Goal: Find specific fact: Find contact information

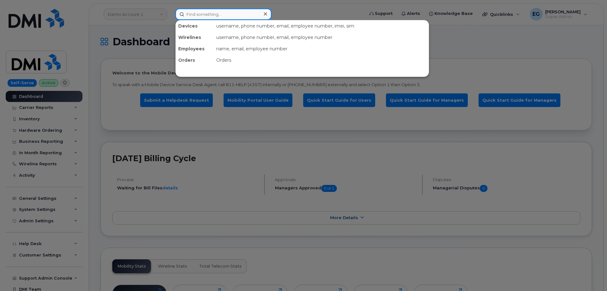
click at [218, 16] on input at bounding box center [223, 14] width 96 height 11
paste input "300420"
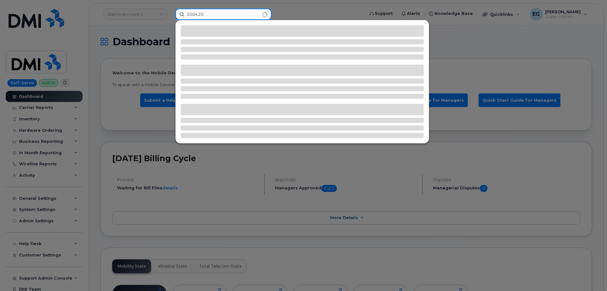
type input "300420"
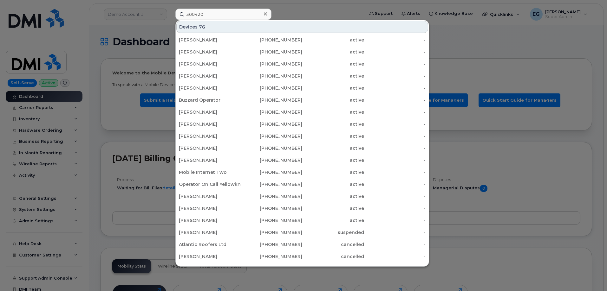
click at [103, 24] on div at bounding box center [303, 145] width 607 height 291
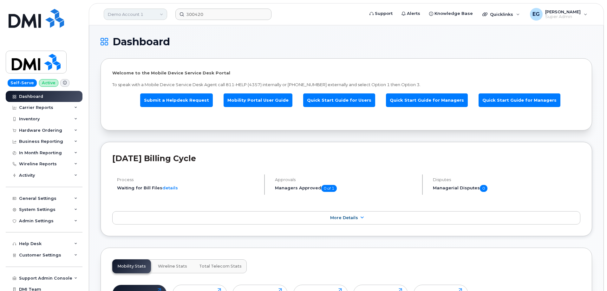
click at [128, 14] on link "Demo Account 1" at bounding box center [135, 14] width 63 height 11
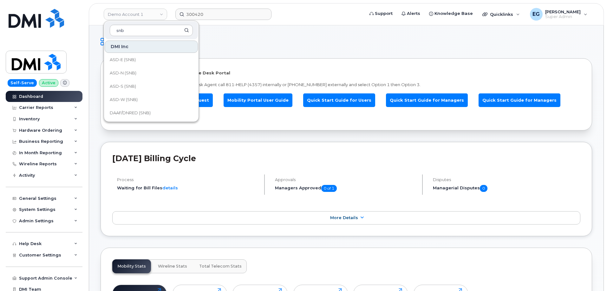
type input "snb"
click at [214, 17] on input "300420" at bounding box center [223, 14] width 96 height 11
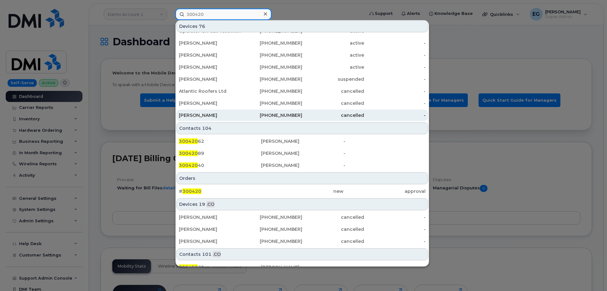
scroll to position [185, 0]
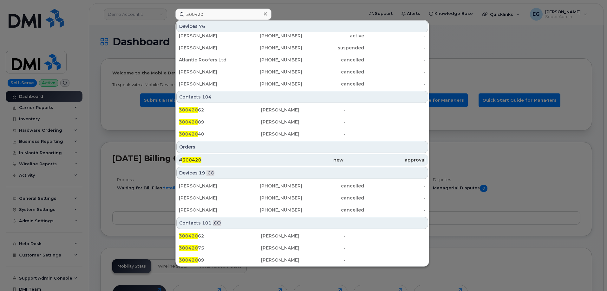
click at [192, 160] on span "300420" at bounding box center [191, 160] width 19 height 6
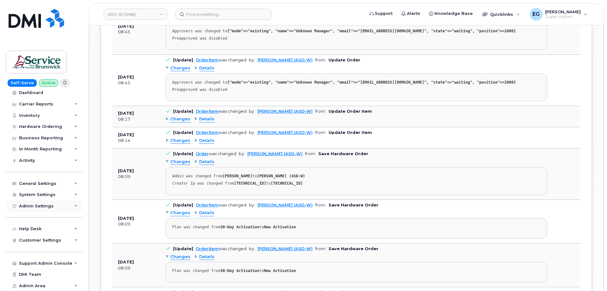
scroll to position [729, 0]
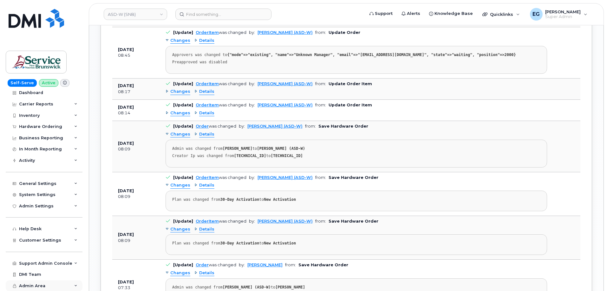
click at [30, 285] on span "Admin Area" at bounding box center [32, 286] width 26 height 5
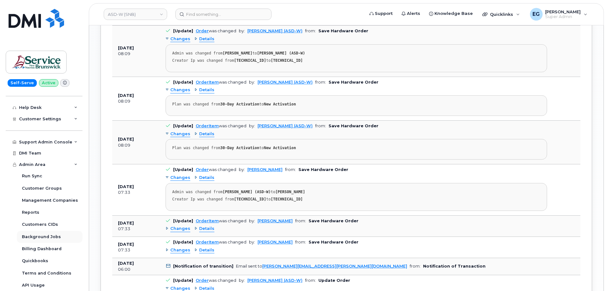
scroll to position [824, 0]
click at [40, 153] on div "DMI Team" at bounding box center [30, 153] width 22 height 5
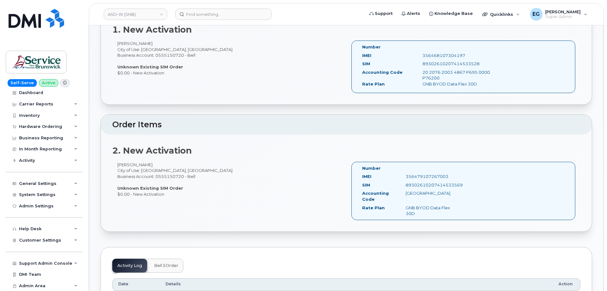
scroll to position [254, 0]
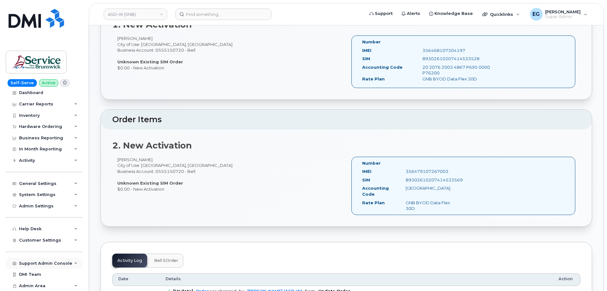
click at [57, 261] on div "Support Admin Console" at bounding box center [45, 263] width 53 height 5
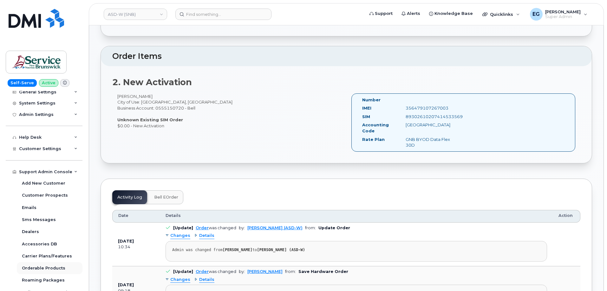
scroll to position [110, 0]
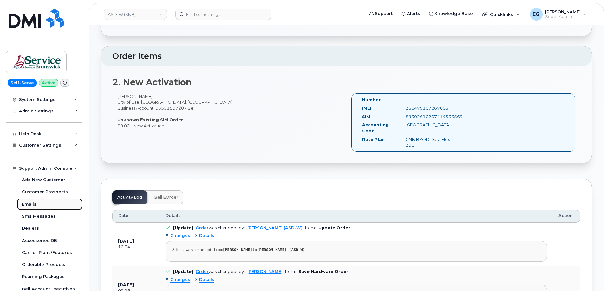
click at [33, 204] on div "Emails" at bounding box center [29, 205] width 15 height 6
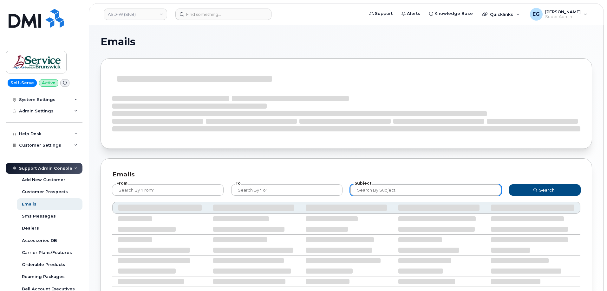
click at [373, 193] on input "text" at bounding box center [425, 190] width 151 height 11
paste input "300420"
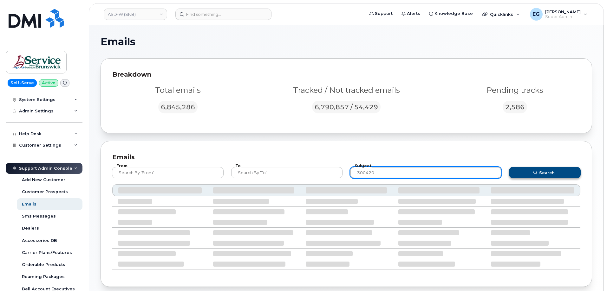
type input "300420"
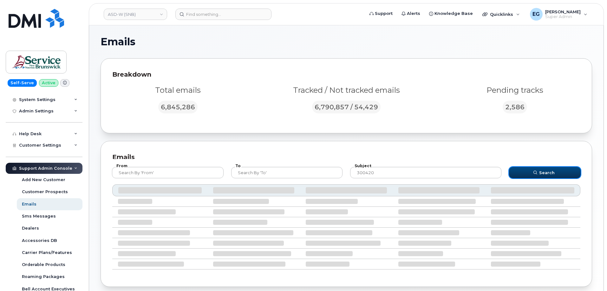
click at [527, 172] on button "Search" at bounding box center [545, 172] width 72 height 11
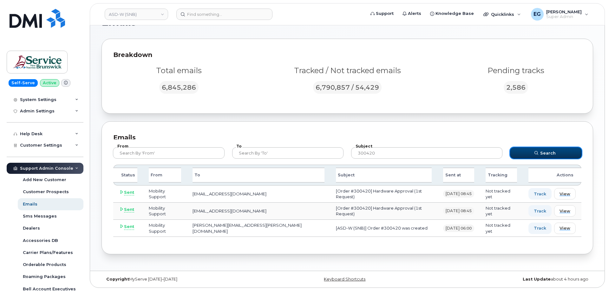
scroll to position [19, 0]
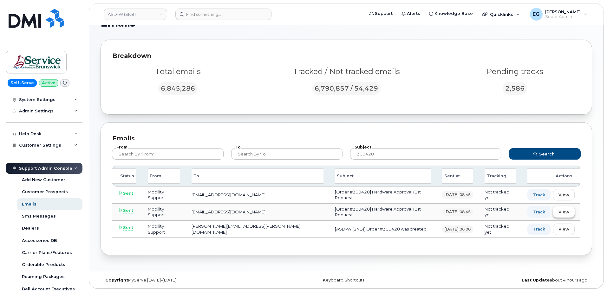
click at [560, 214] on span "View" at bounding box center [563, 212] width 11 height 6
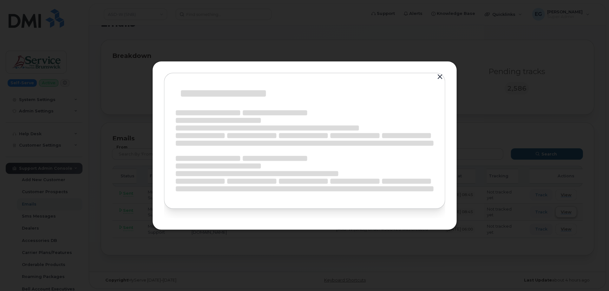
click at [560, 214] on div at bounding box center [304, 145] width 609 height 291
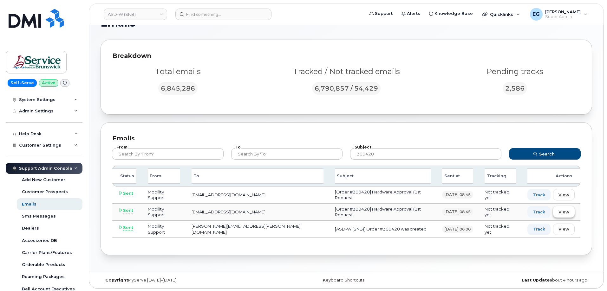
click at [565, 215] on button "View" at bounding box center [564, 211] width 22 height 11
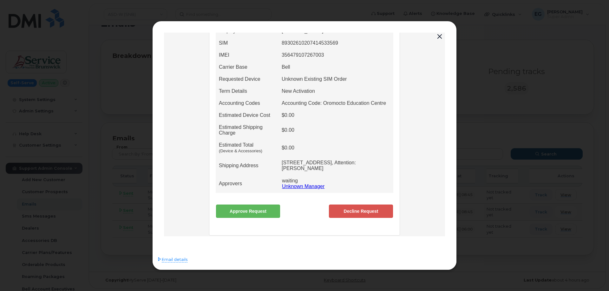
scroll to position [155, 0]
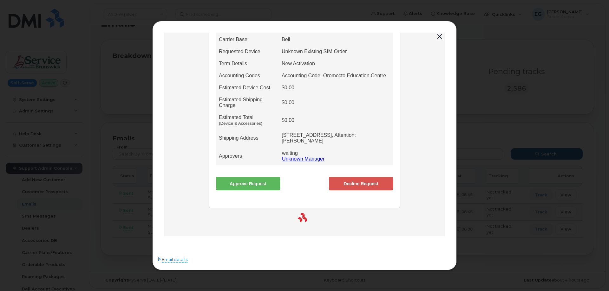
click at [247, 182] on link "Approve Request" at bounding box center [248, 183] width 64 height 13
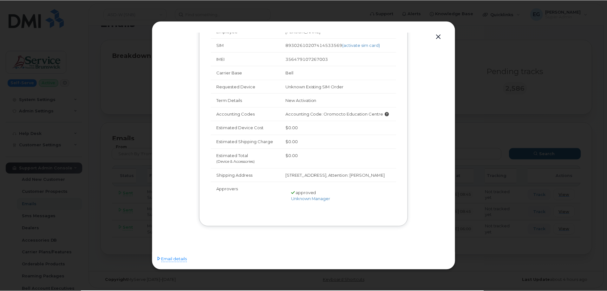
scroll to position [0, 0]
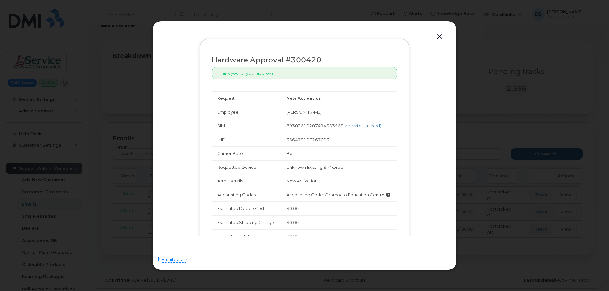
click at [439, 38] on button "button" at bounding box center [440, 36] width 10 height 9
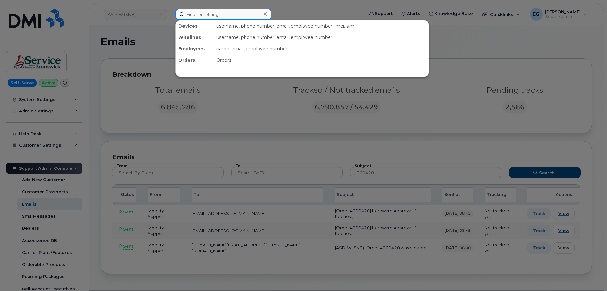
click at [223, 15] on input at bounding box center [223, 14] width 96 height 11
paste input "300420"
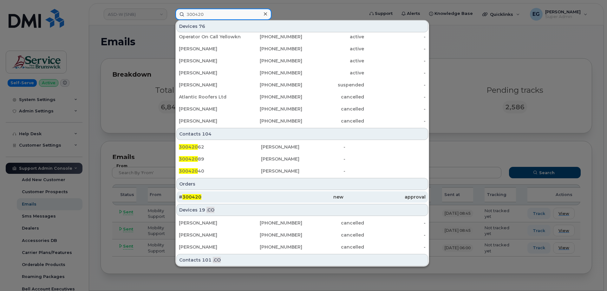
scroll to position [159, 0]
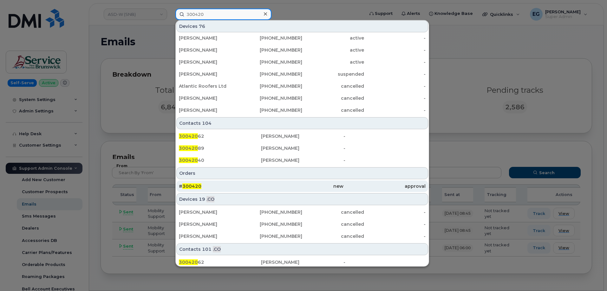
type input "300420"
click at [212, 188] on div "# 300420" at bounding box center [220, 186] width 82 height 6
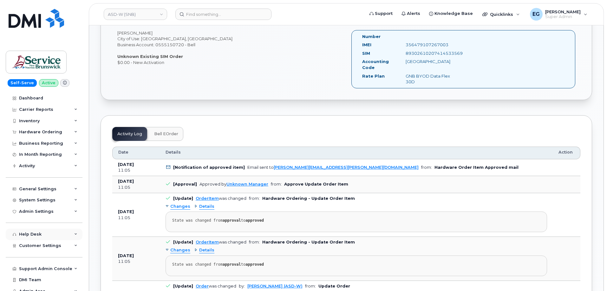
scroll to position [15, 0]
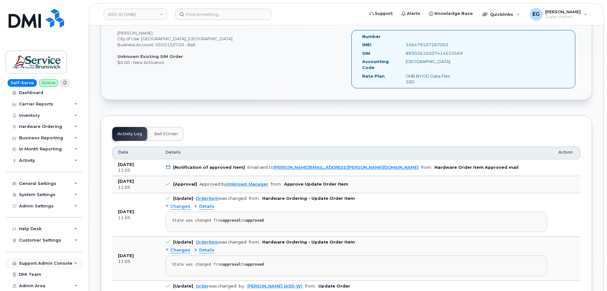
click at [43, 266] on div "Support Admin Console" at bounding box center [44, 263] width 77 height 11
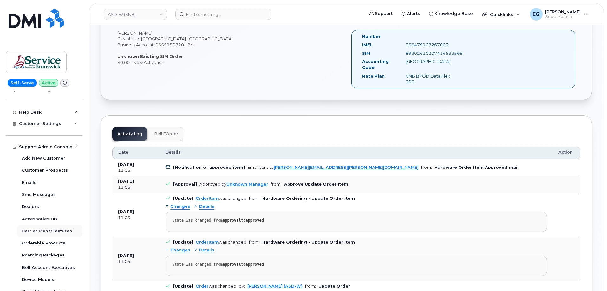
scroll to position [161, 0]
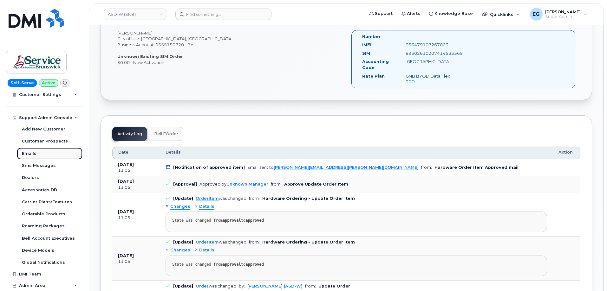
click at [28, 153] on div "Emails" at bounding box center [29, 154] width 15 height 6
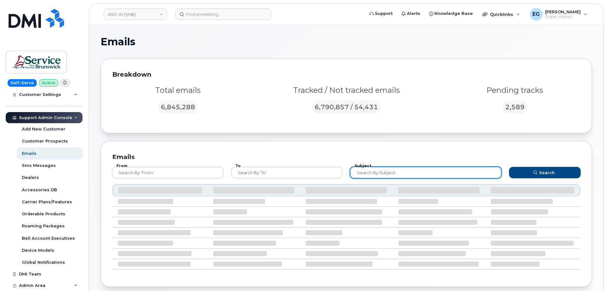
click at [399, 175] on input "text" at bounding box center [425, 172] width 151 height 11
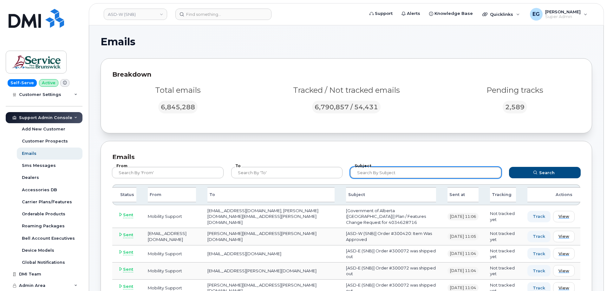
paste input "300420"
type input "300420"
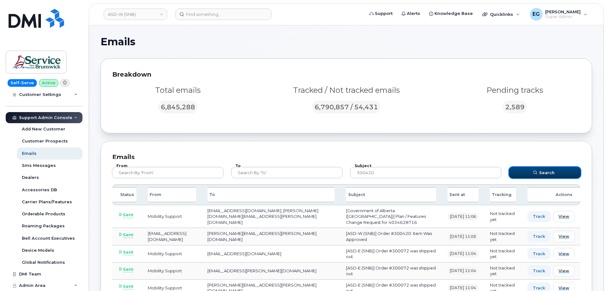
click at [525, 169] on button "Search" at bounding box center [545, 172] width 72 height 11
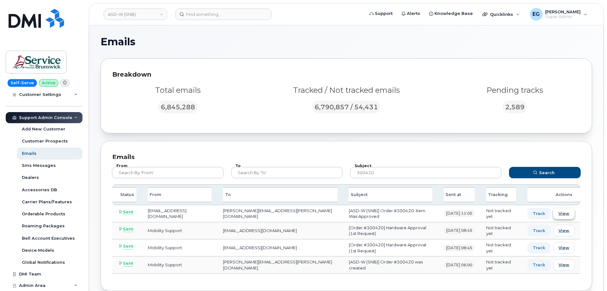
click at [563, 213] on span "View" at bounding box center [563, 214] width 11 height 6
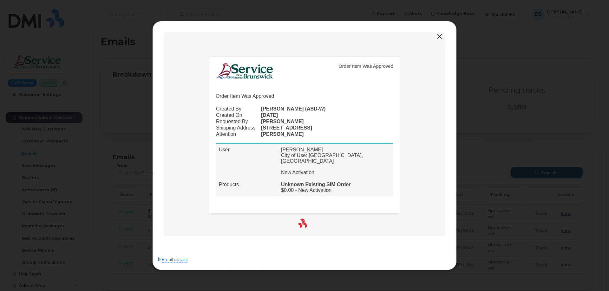
click at [242, 180] on td "Products" at bounding box center [247, 188] width 62 height 18
click at [180, 260] on span "Email details" at bounding box center [175, 260] width 26 height 6
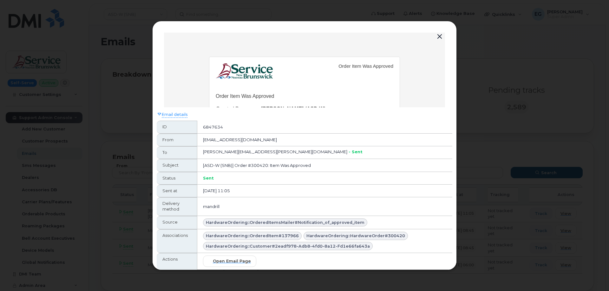
click at [439, 35] on button "button" at bounding box center [440, 36] width 10 height 9
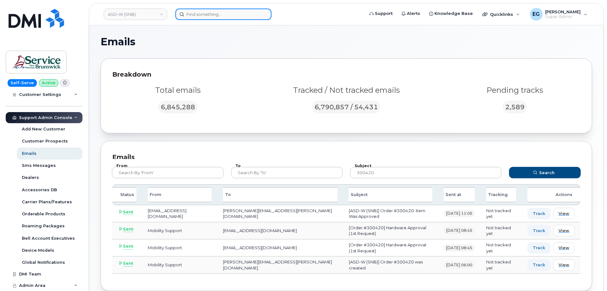
click at [205, 12] on input at bounding box center [223, 14] width 96 height 11
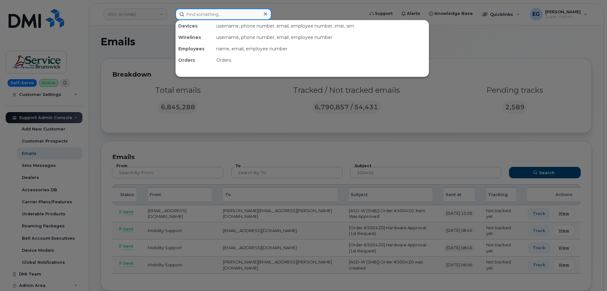
paste input "300420"
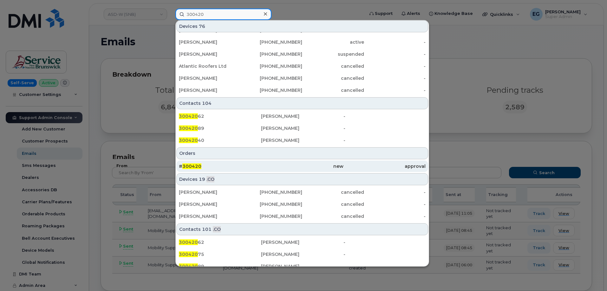
scroll to position [185, 0]
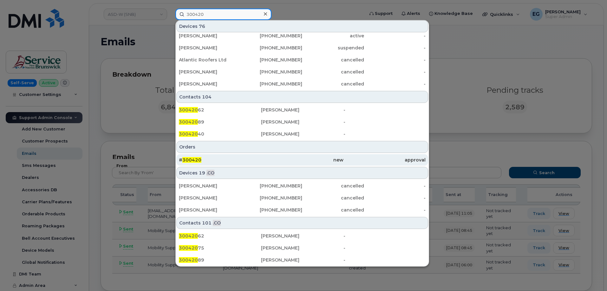
type input "300420"
click at [193, 162] on span "300420" at bounding box center [191, 160] width 19 height 6
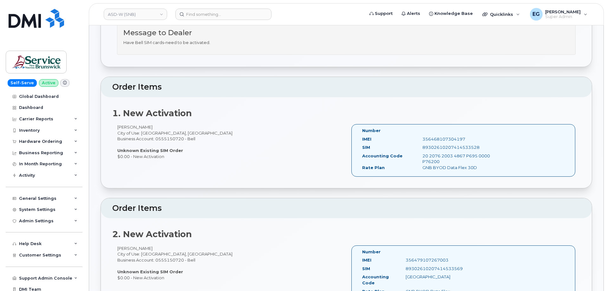
scroll to position [159, 0]
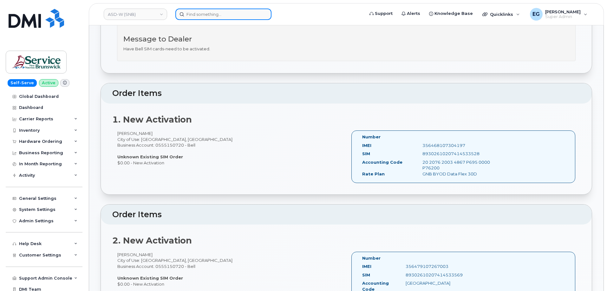
click at [236, 16] on input at bounding box center [223, 14] width 96 height 11
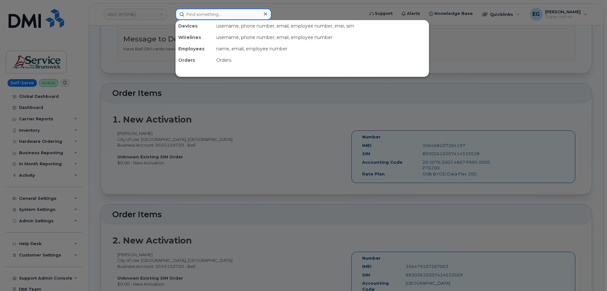
paste input "300420"
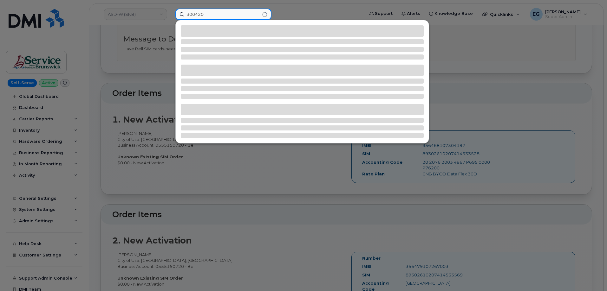
type input "300420"
click at [103, 195] on div at bounding box center [303, 145] width 607 height 291
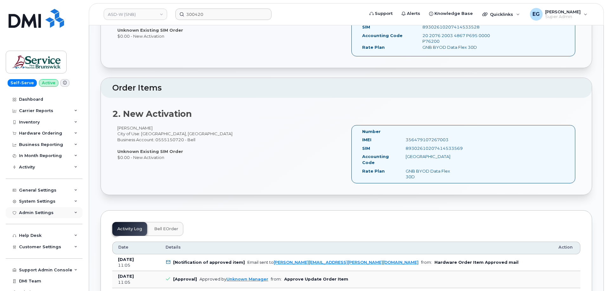
scroll to position [15, 0]
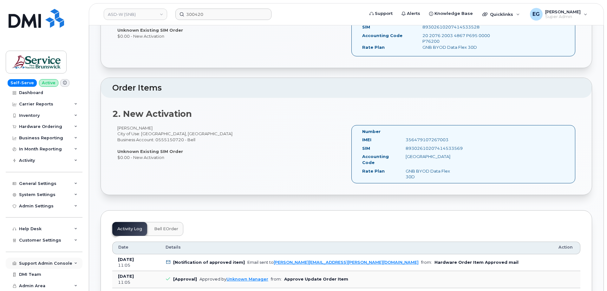
click at [40, 267] on div "Support Admin Console" at bounding box center [44, 263] width 77 height 11
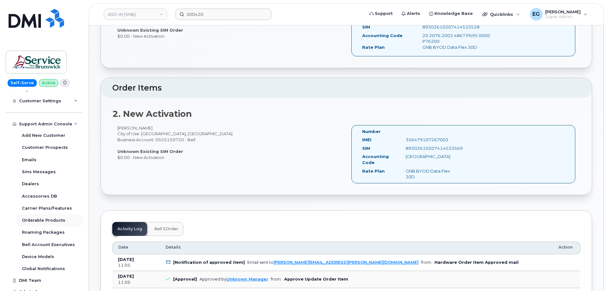
scroll to position [161, 0]
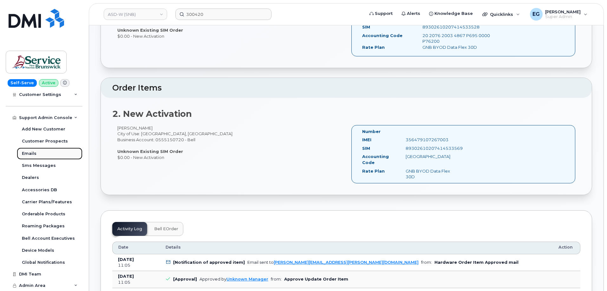
click at [33, 152] on div "Emails" at bounding box center [29, 154] width 15 height 6
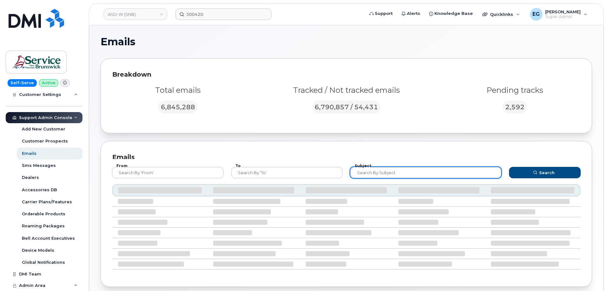
click at [364, 171] on input "text" at bounding box center [425, 172] width 151 height 11
paste input "300420"
type input "300420"
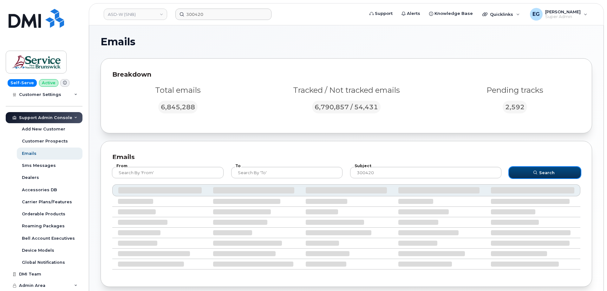
click at [530, 169] on button "Search" at bounding box center [545, 172] width 72 height 11
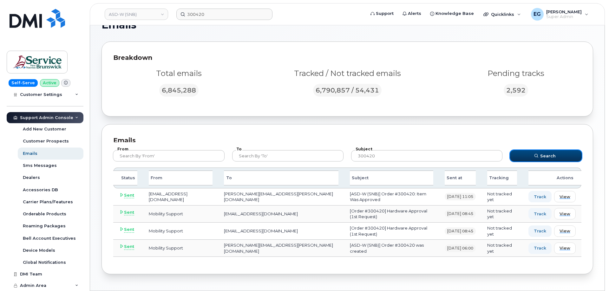
scroll to position [32, 0]
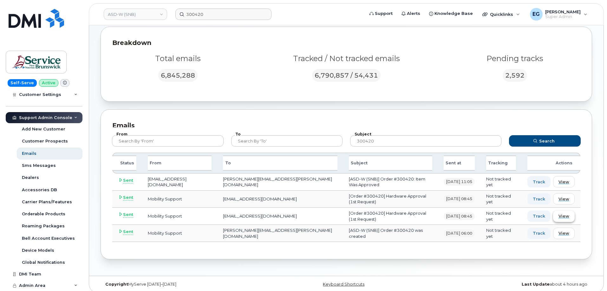
click at [571, 218] on button "View" at bounding box center [564, 216] width 22 height 11
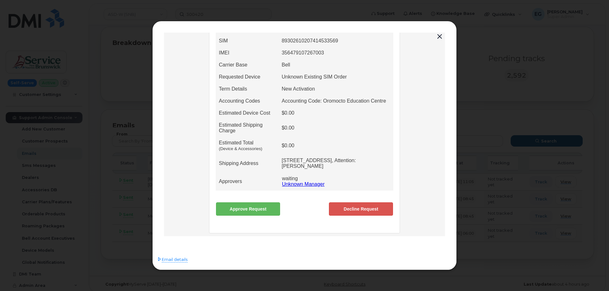
scroll to position [155, 0]
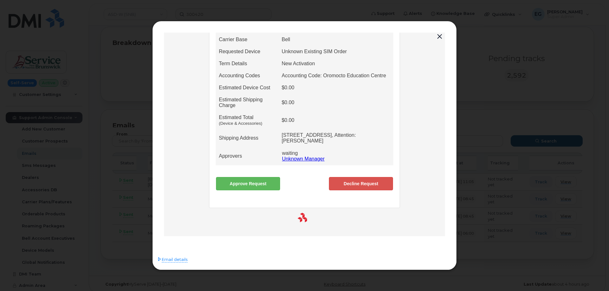
click at [260, 185] on link "Approve Request" at bounding box center [248, 183] width 64 height 13
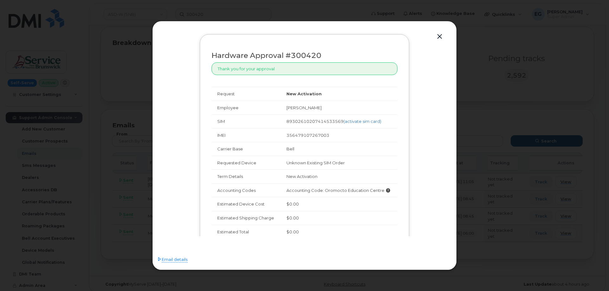
scroll to position [0, 0]
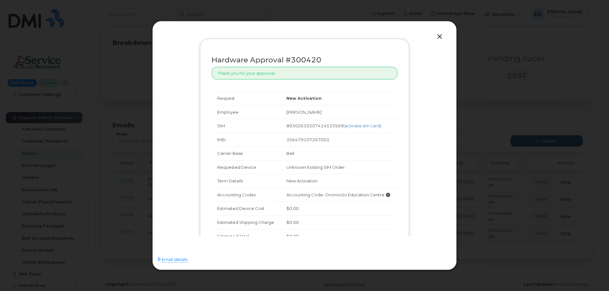
click at [439, 38] on button "button" at bounding box center [440, 36] width 10 height 9
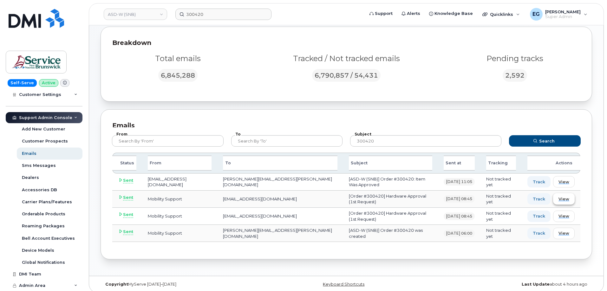
click at [566, 197] on span "View" at bounding box center [563, 199] width 11 height 6
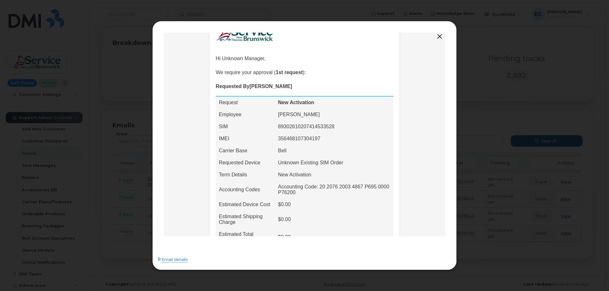
scroll to position [34, 0]
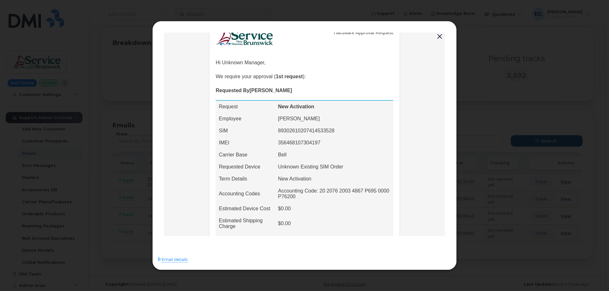
click at [441, 36] on button "button" at bounding box center [440, 36] width 10 height 9
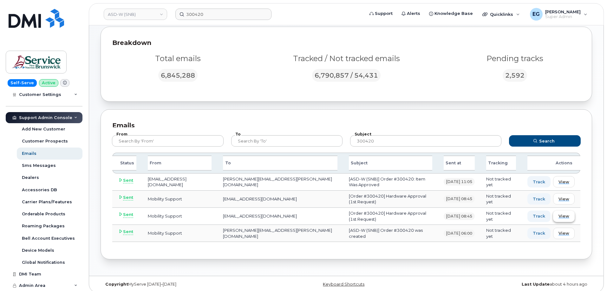
click at [567, 217] on span "View" at bounding box center [563, 216] width 11 height 6
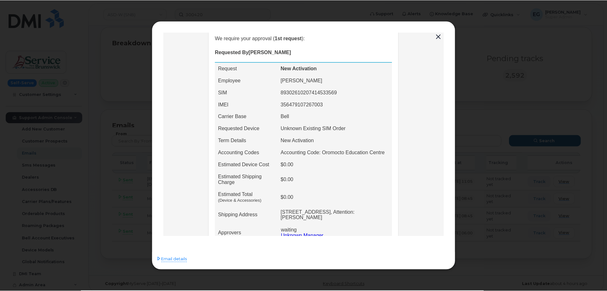
scroll to position [0, 0]
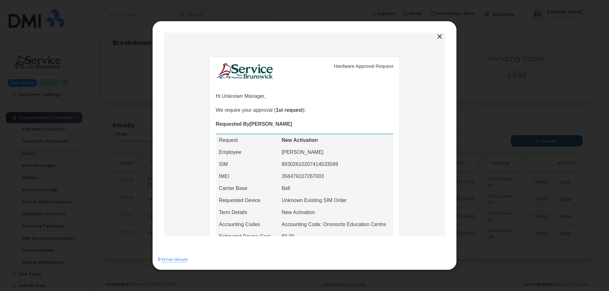
click at [438, 36] on button "button" at bounding box center [440, 36] width 10 height 9
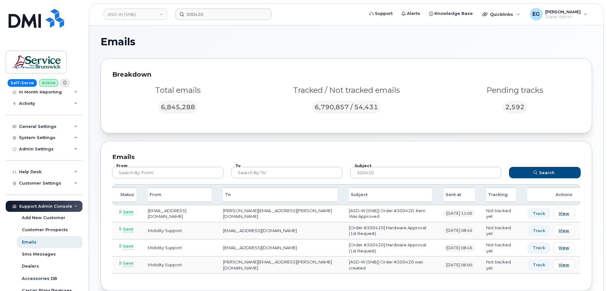
scroll to position [66, 0]
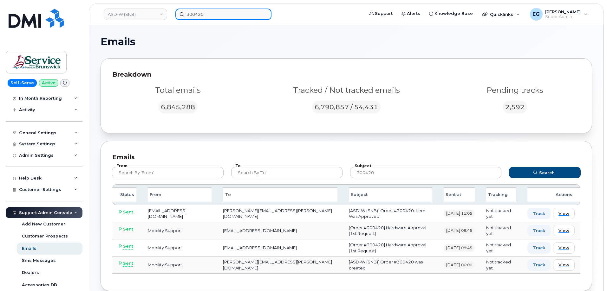
click at [225, 17] on input "300420" at bounding box center [223, 14] width 96 height 11
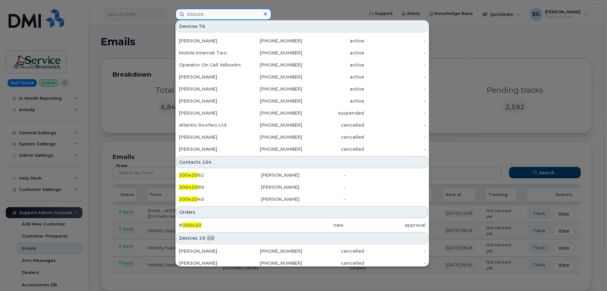
scroll to position [159, 0]
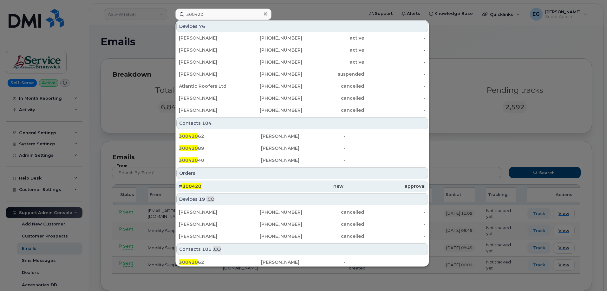
click at [200, 188] on span "300420" at bounding box center [191, 187] width 19 height 6
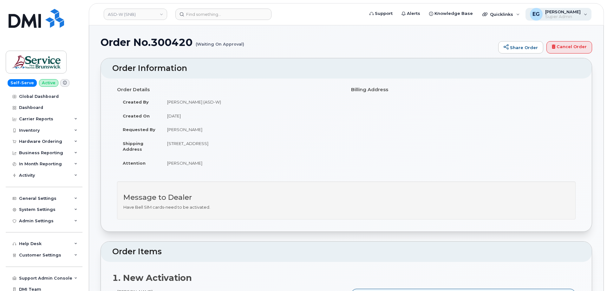
click at [575, 16] on span "Super Admin" at bounding box center [563, 16] width 36 height 5
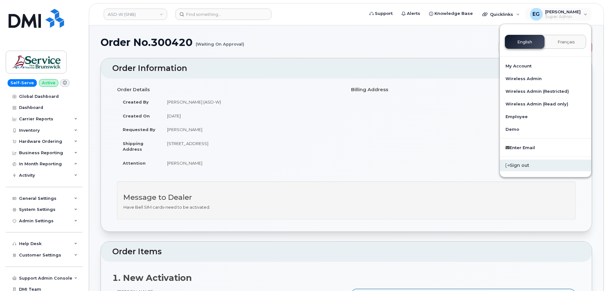
click at [515, 167] on div "Sign out" at bounding box center [545, 166] width 91 height 12
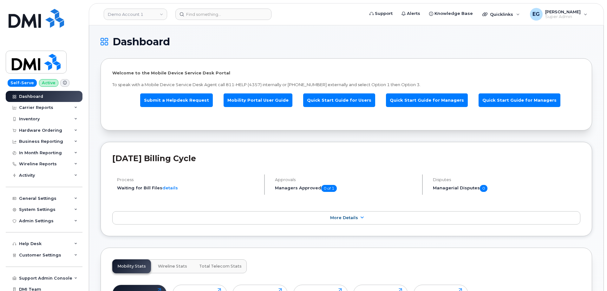
click at [217, 20] on header "Demo Account 1 Support Alerts Knowledge Base Quicklinks Suspend / Cancel Device…" at bounding box center [346, 14] width 515 height 22
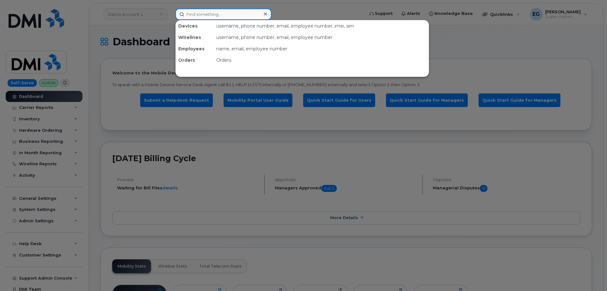
click at [218, 13] on input at bounding box center [223, 14] width 96 height 11
paste input "300420"
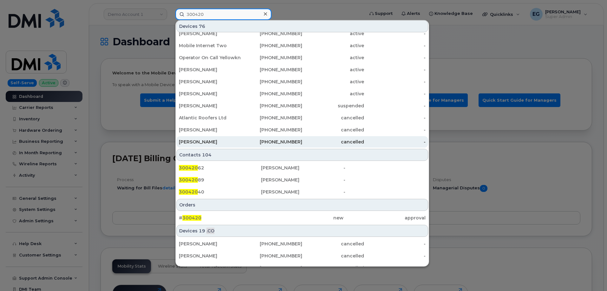
scroll to position [159, 0]
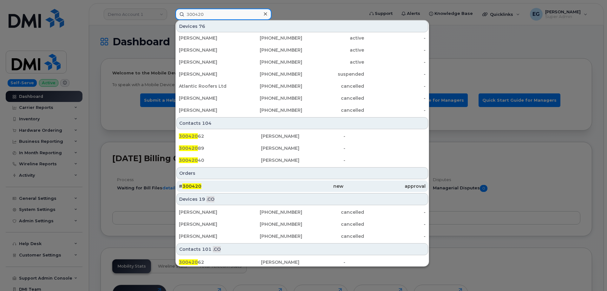
type input "300420"
click at [193, 184] on span "300420" at bounding box center [191, 187] width 19 height 6
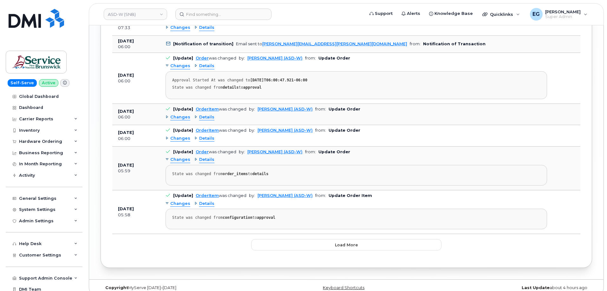
scroll to position [1172, 0]
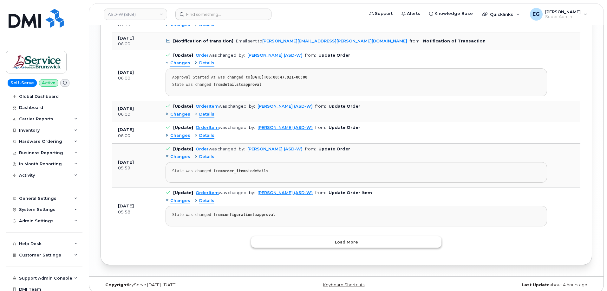
click at [329, 238] on button "Load more" at bounding box center [346, 242] width 190 height 11
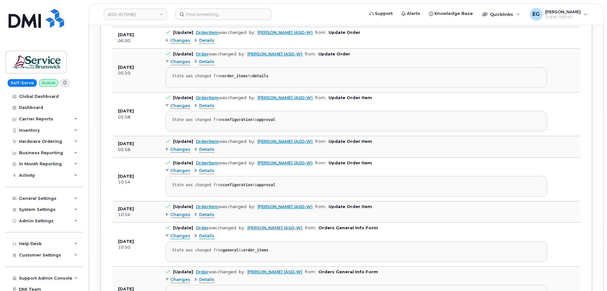
scroll to position [1299, 0]
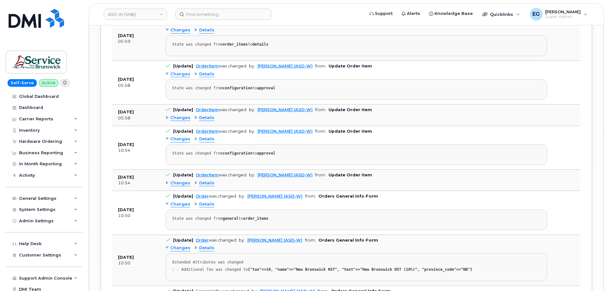
click at [202, 71] on span "Details" at bounding box center [206, 74] width 15 height 6
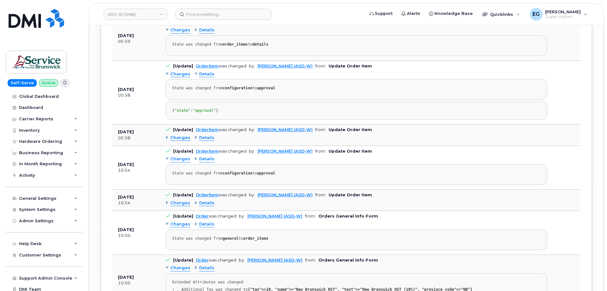
click at [182, 71] on span "Changes" at bounding box center [180, 74] width 20 height 6
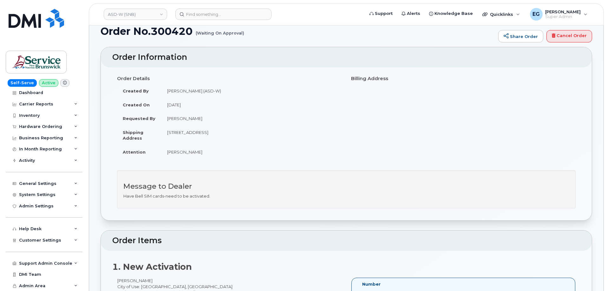
scroll to position [0, 0]
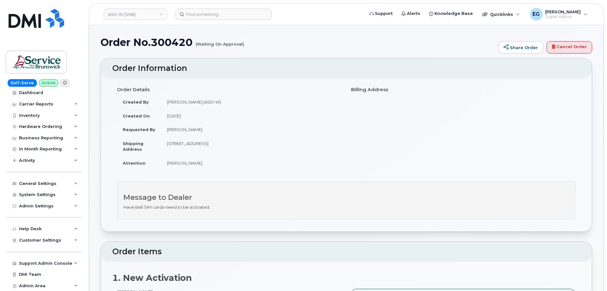
click at [178, 44] on h1 "Order No.300420 (Waiting On Approval)" at bounding box center [298, 42] width 394 height 11
copy h1 "300420"
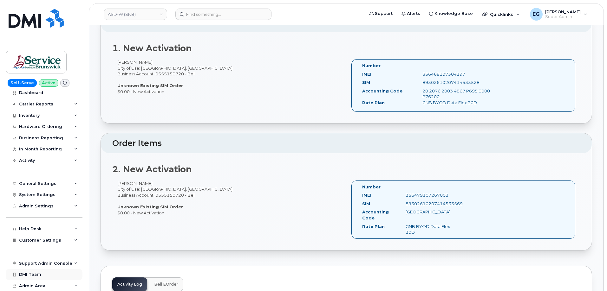
scroll to position [254, 0]
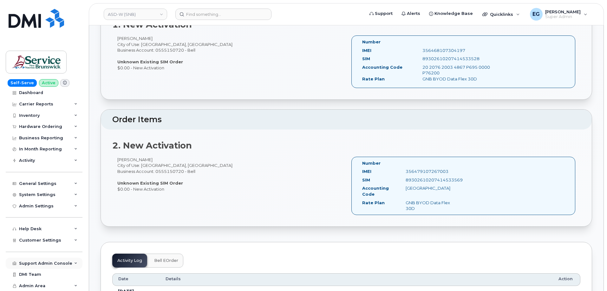
click at [45, 263] on div "Support Admin Console" at bounding box center [45, 263] width 53 height 5
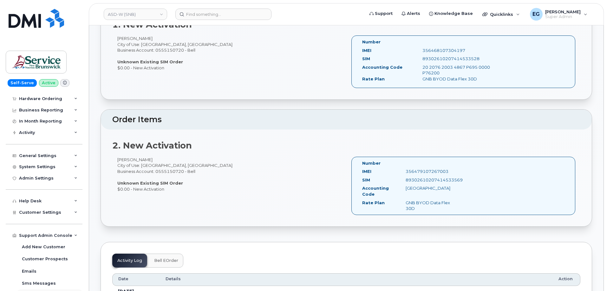
scroll to position [78, 0]
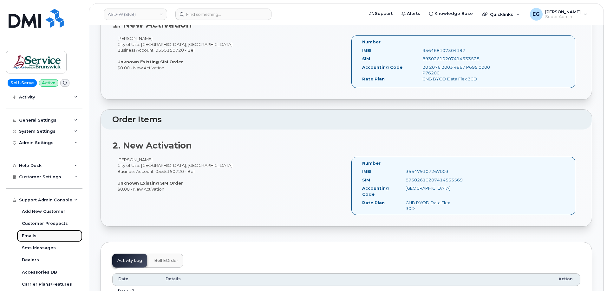
click at [33, 235] on div "Emails" at bounding box center [29, 236] width 15 height 6
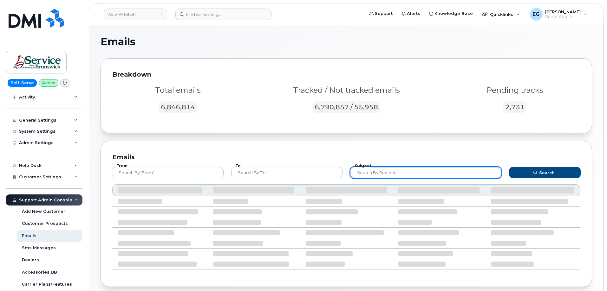
click at [391, 174] on input "text" at bounding box center [425, 172] width 151 height 11
paste input "300420"
type input "300420"
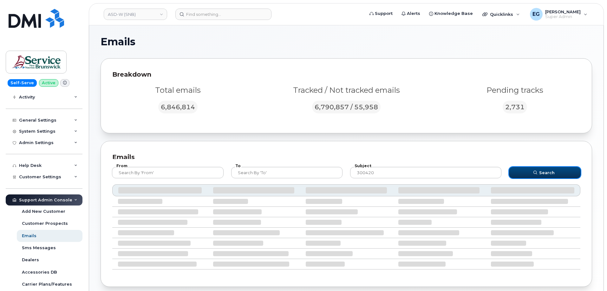
click at [559, 170] on button "Search" at bounding box center [545, 172] width 72 height 11
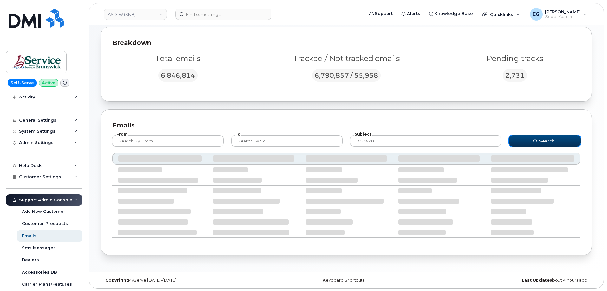
scroll to position [33, 0]
click at [547, 139] on span "Search" at bounding box center [547, 140] width 16 height 6
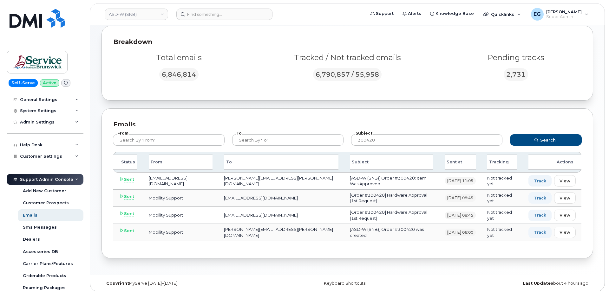
scroll to position [110, 0]
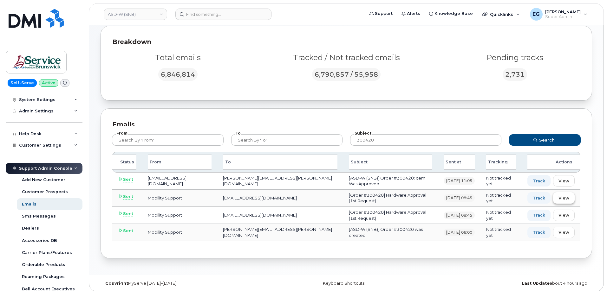
click at [567, 199] on span "View" at bounding box center [563, 198] width 11 height 6
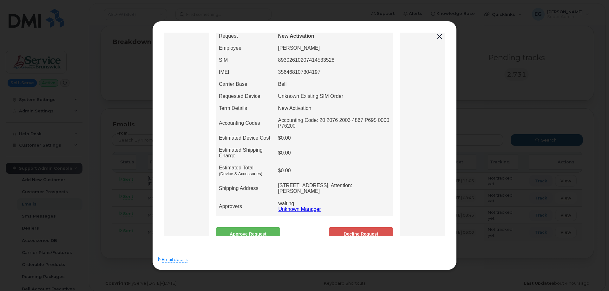
scroll to position [160, 0]
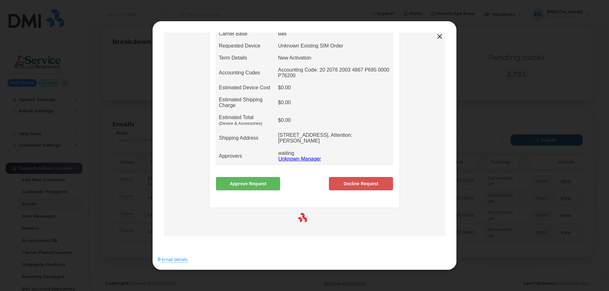
click at [239, 180] on link "Approve Request" at bounding box center [248, 183] width 64 height 13
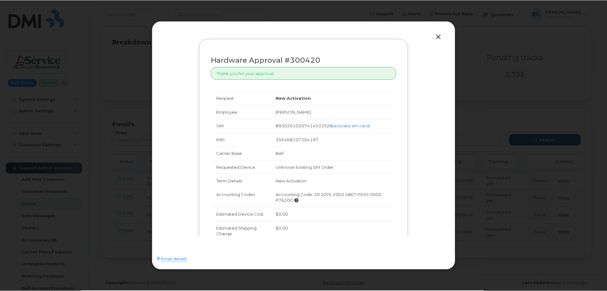
scroll to position [0, 0]
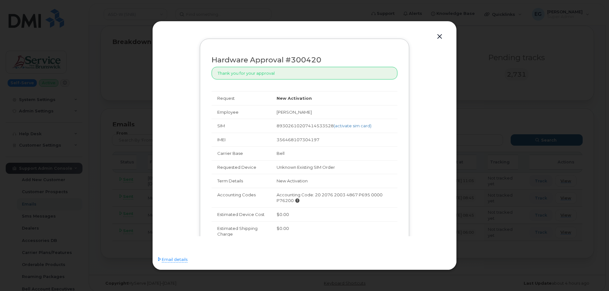
click at [441, 36] on button "button" at bounding box center [440, 36] width 10 height 9
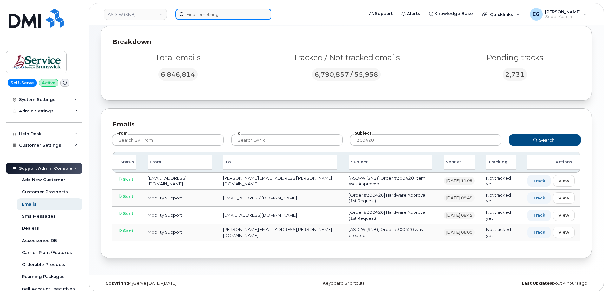
click at [234, 15] on input at bounding box center [223, 14] width 96 height 11
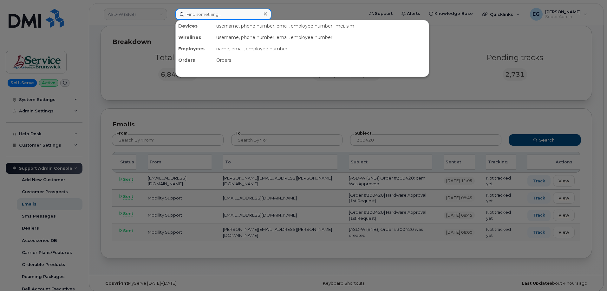
click at [197, 16] on input at bounding box center [223, 14] width 96 height 11
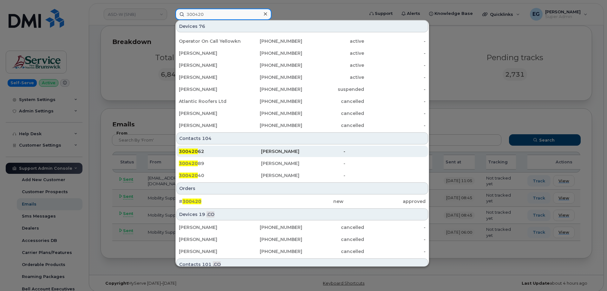
scroll to position [159, 0]
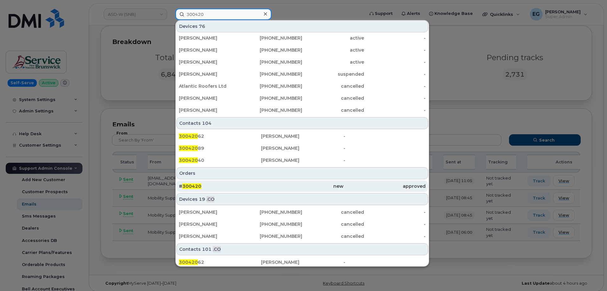
type input "300420"
click at [196, 188] on span "300420" at bounding box center [191, 187] width 19 height 6
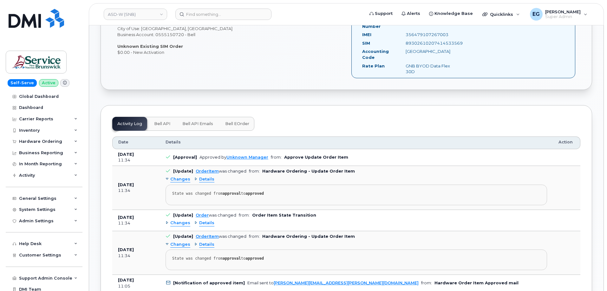
scroll to position [412, 0]
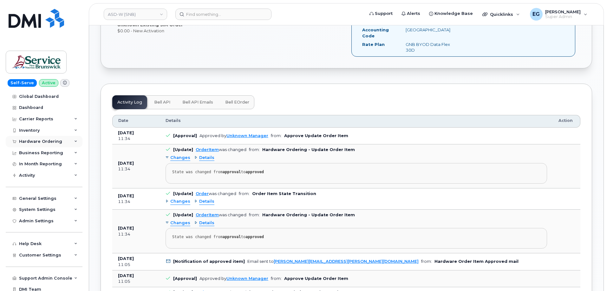
click at [32, 141] on div "Hardware Ordering" at bounding box center [40, 141] width 43 height 5
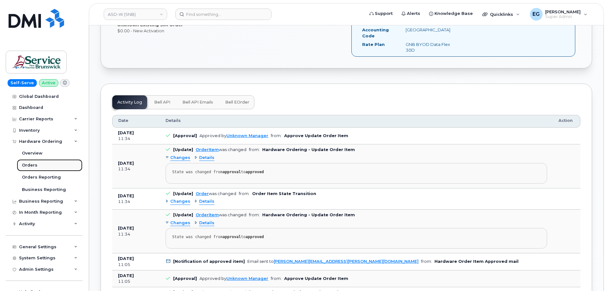
click at [26, 167] on div "Orders" at bounding box center [30, 166] width 16 height 6
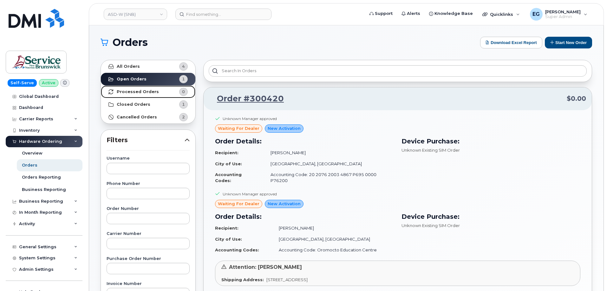
click at [145, 93] on strong "Processed Orders" at bounding box center [138, 91] width 42 height 5
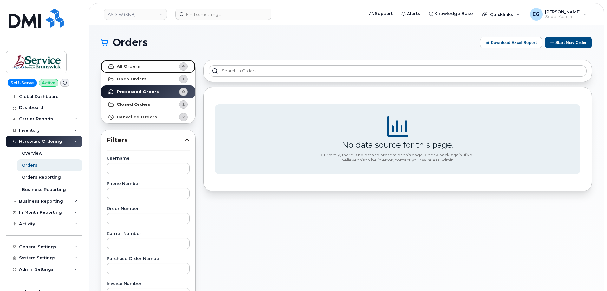
click at [154, 69] on link "All Orders 4" at bounding box center [148, 66] width 94 height 13
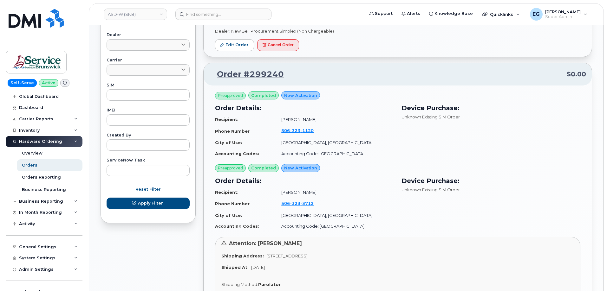
scroll to position [285, 0]
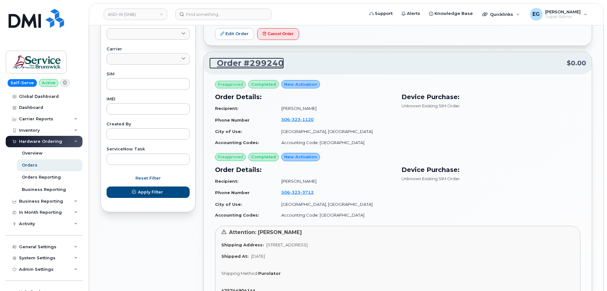
click at [242, 58] on link "Order #299240" at bounding box center [246, 63] width 75 height 11
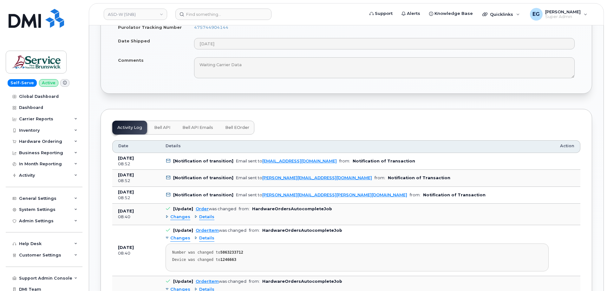
click at [154, 125] on button "Bell API" at bounding box center [162, 128] width 26 height 14
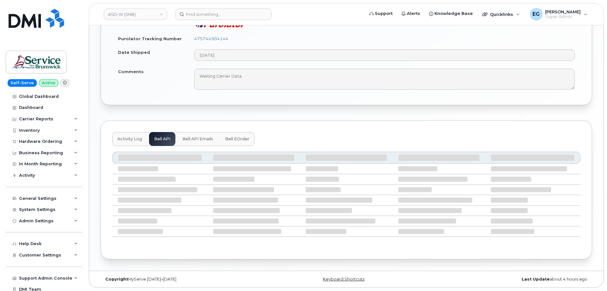
scroll to position [423, 0]
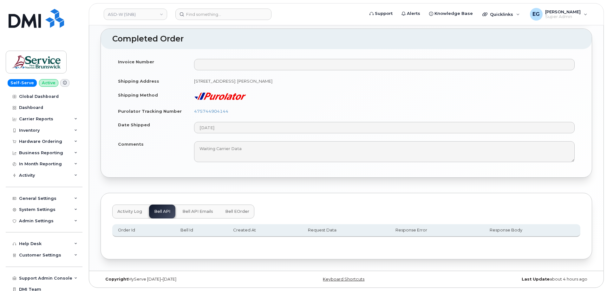
click at [232, 215] on button "Bell eOrder" at bounding box center [237, 212] width 34 height 14
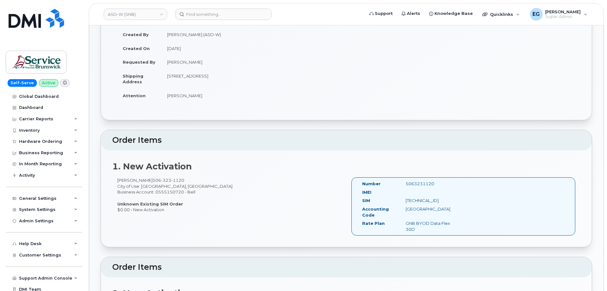
scroll to position [0, 0]
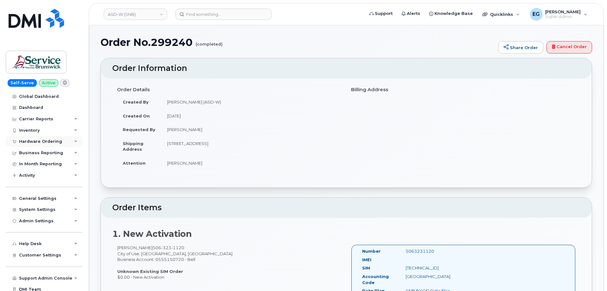
click at [38, 139] on div "Hardware Ordering" at bounding box center [40, 141] width 43 height 5
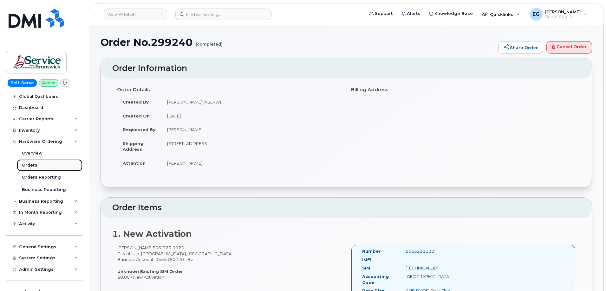
click at [30, 166] on div "Orders" at bounding box center [30, 166] width 16 height 6
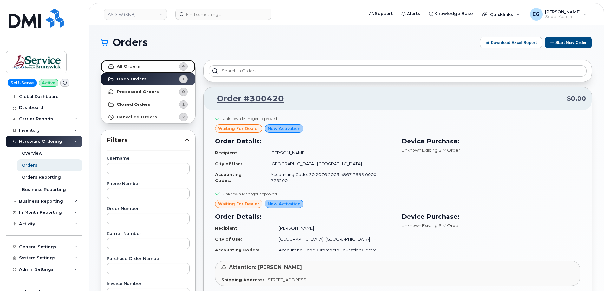
click at [135, 63] on link "All Orders 4" at bounding box center [148, 66] width 94 height 13
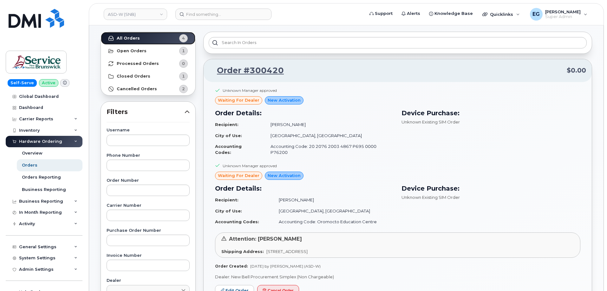
scroll to position [27, 0]
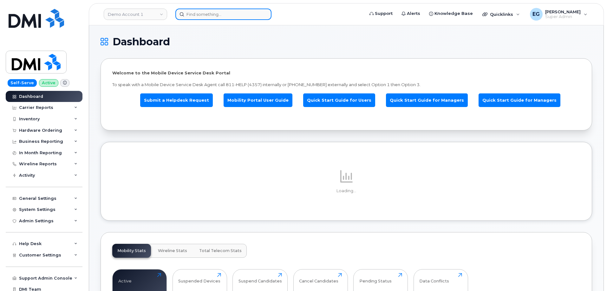
click at [213, 16] on input at bounding box center [223, 14] width 96 height 11
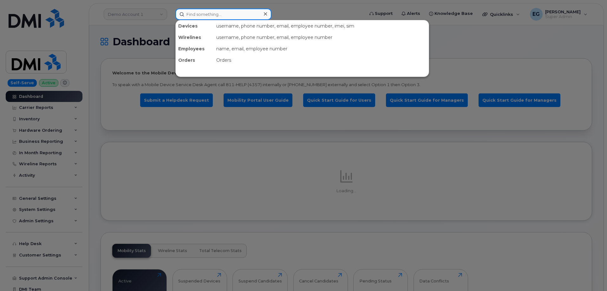
paste input "265982"
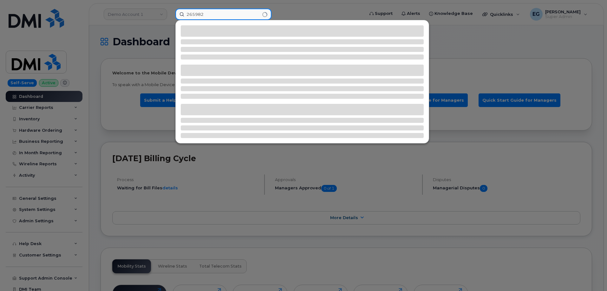
type input "265982"
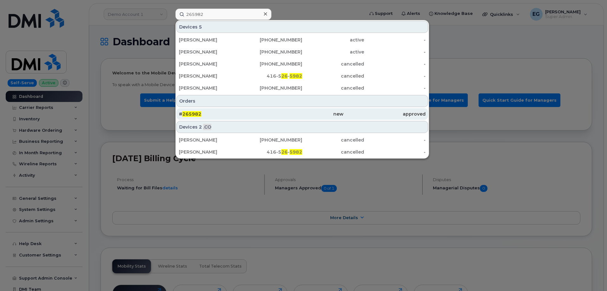
click at [196, 111] on div "# 265982" at bounding box center [220, 114] width 82 height 6
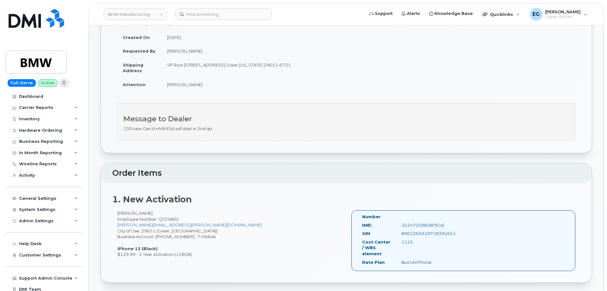
scroll to position [95, 0]
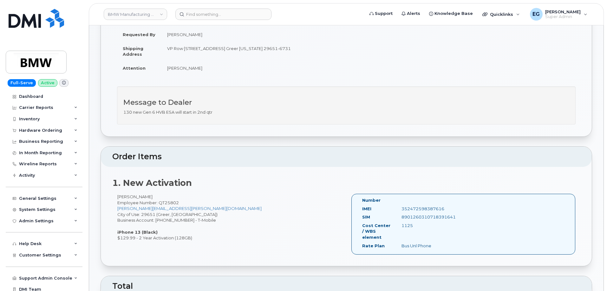
click at [409, 211] on div "352472598387616" at bounding box center [424, 209] width 55 height 6
copy div "352472598387616"
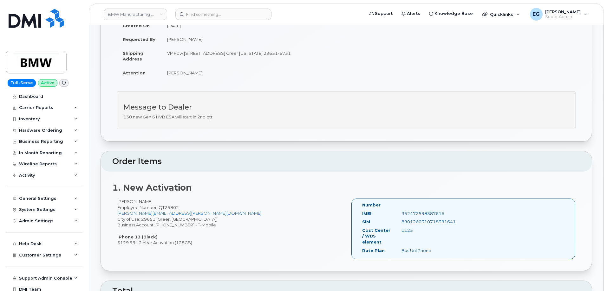
scroll to position [0, 0]
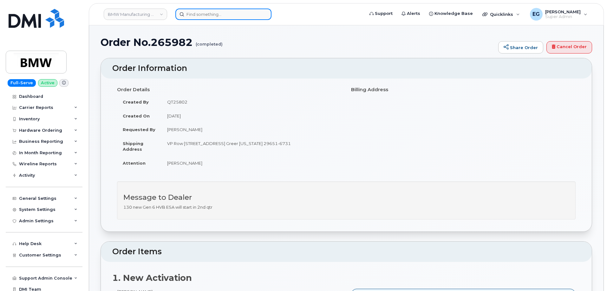
click at [218, 18] on input at bounding box center [223, 14] width 96 height 11
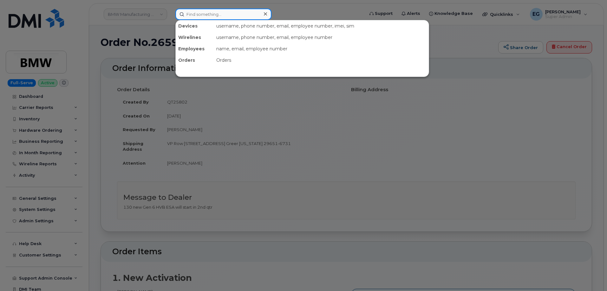
paste input "352472598387616"
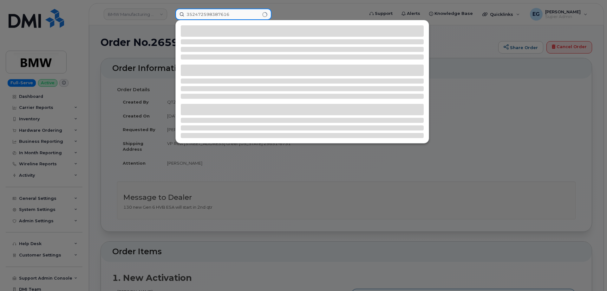
type input "352472598387616"
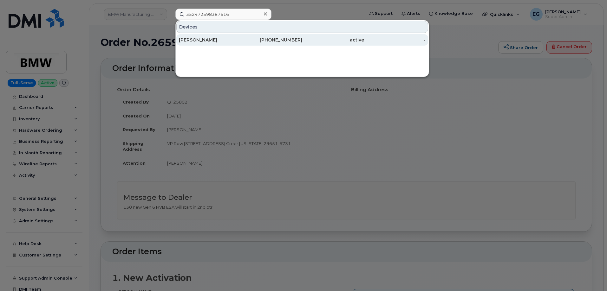
click at [229, 38] on div "Justin Villalpando" at bounding box center [210, 40] width 62 height 6
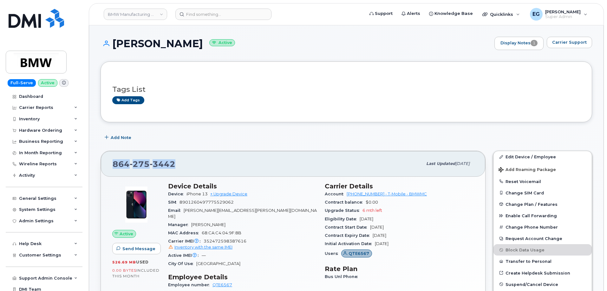
drag, startPoint x: 188, startPoint y: 167, endPoint x: 114, endPoint y: 163, distance: 74.3
click at [114, 163] on div "[PHONE_NUMBER]" at bounding box center [268, 163] width 310 height 13
copy span "[PHONE_NUMBER]"
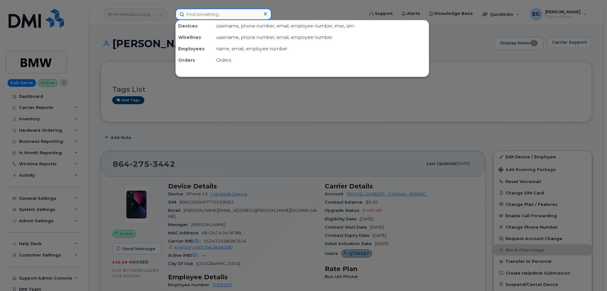
click at [210, 15] on input at bounding box center [223, 14] width 96 height 11
paste input "352472598085624"
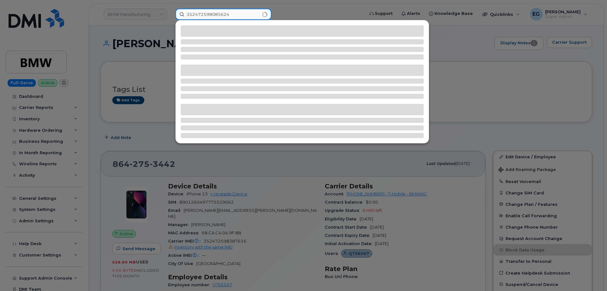
type input "352472598085624"
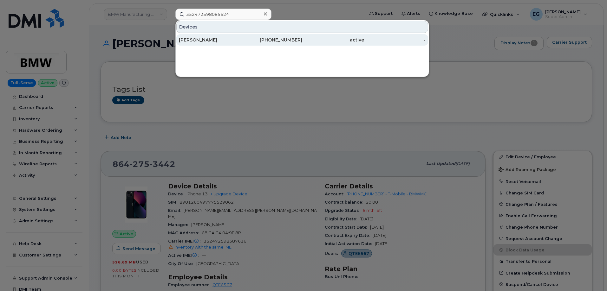
click at [212, 41] on div "[PERSON_NAME]" at bounding box center [210, 40] width 62 height 6
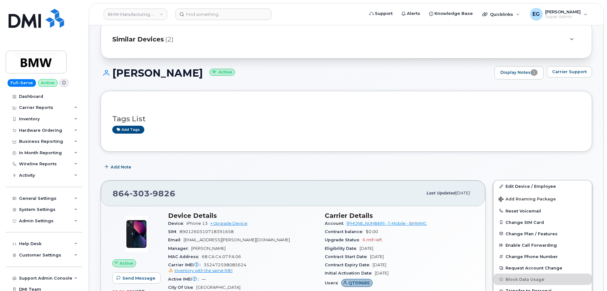
scroll to position [32, 0]
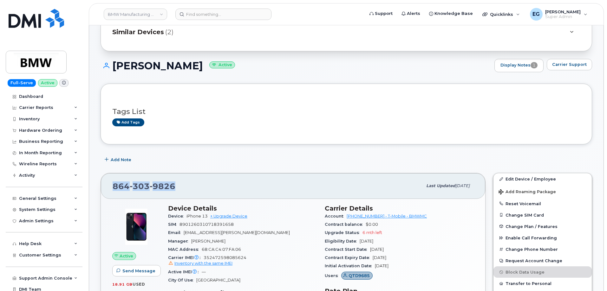
drag, startPoint x: 179, startPoint y: 187, endPoint x: 110, endPoint y: 189, distance: 69.5
click at [110, 189] on div "[PHONE_NUMBER] Last updated [DATE]" at bounding box center [293, 185] width 384 height 25
copy span "[PHONE_NUMBER]"
drag, startPoint x: 256, startPoint y: 8, endPoint x: 253, endPoint y: 11, distance: 4.5
click at [256, 9] on header "BMW Manufacturing Co LLC Support Alerts Knowledge Base Quicklinks Suspend / Can…" at bounding box center [346, 14] width 515 height 22
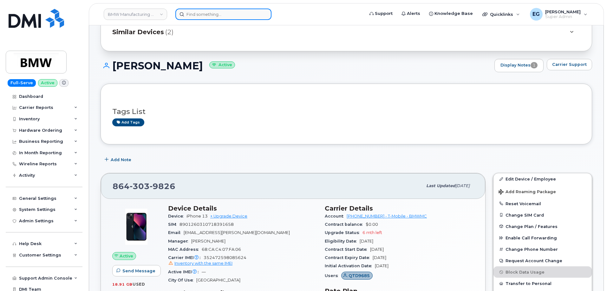
click at [253, 11] on input at bounding box center [223, 14] width 96 height 11
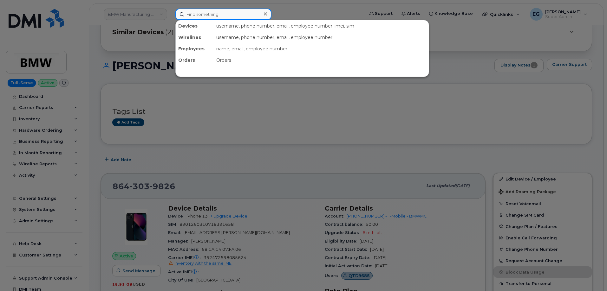
paste input "357136797113157"
click at [253, 11] on input "357136797113157" at bounding box center [223, 14] width 96 height 11
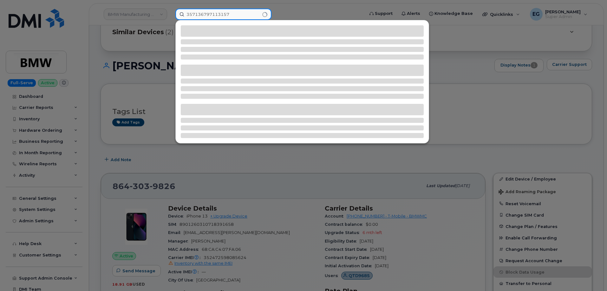
type input "357136797113157"
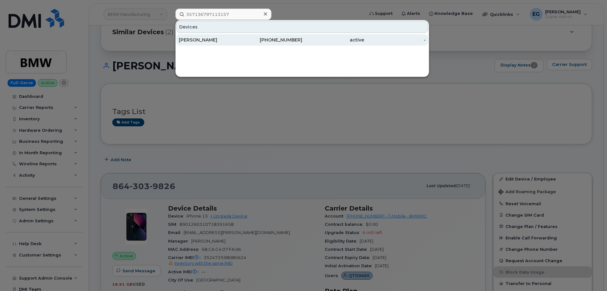
click at [233, 41] on div "[PERSON_NAME]" at bounding box center [210, 40] width 62 height 6
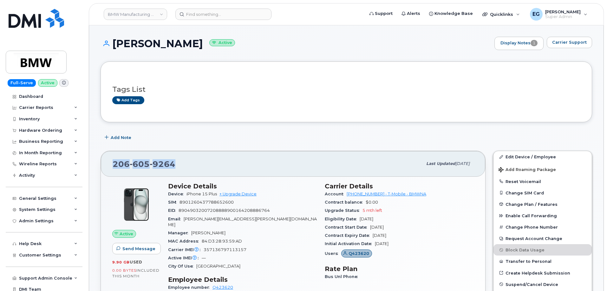
drag, startPoint x: 182, startPoint y: 166, endPoint x: 114, endPoint y: 167, distance: 68.2
click at [114, 167] on div "[PHONE_NUMBER]" at bounding box center [268, 163] width 310 height 13
copy span "[PHONE_NUMBER]"
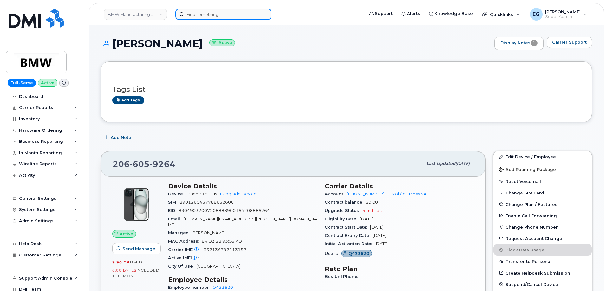
click at [240, 17] on input at bounding box center [223, 14] width 96 height 11
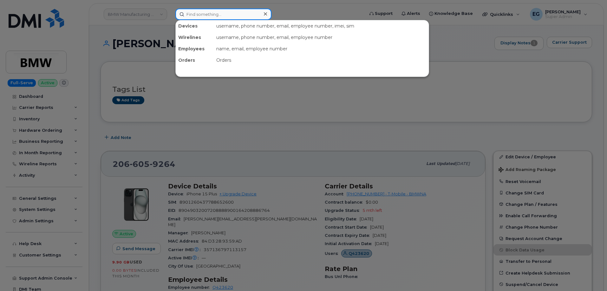
paste input "352787909900538"
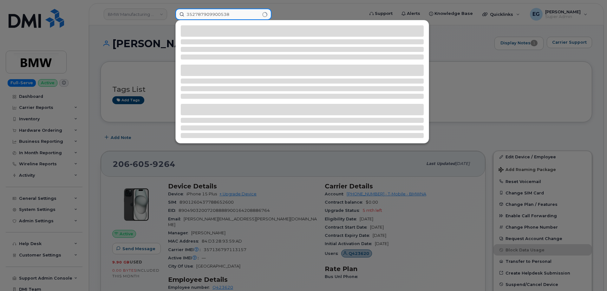
type input "352787909900538"
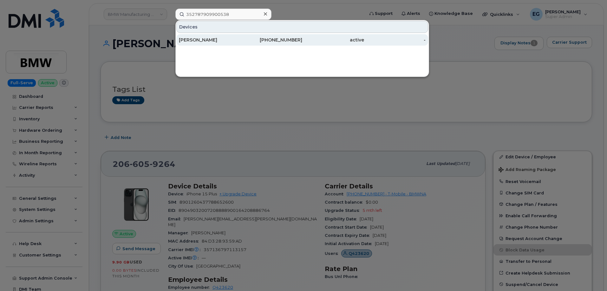
click at [202, 39] on div "[PERSON_NAME]" at bounding box center [210, 40] width 62 height 6
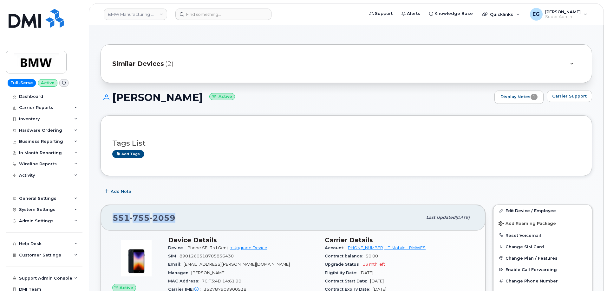
drag, startPoint x: 177, startPoint y: 222, endPoint x: 114, endPoint y: 221, distance: 62.5
click at [114, 221] on div "[PHONE_NUMBER]" at bounding box center [268, 217] width 310 height 13
copy span "[PHONE_NUMBER]"
